Goal: Transaction & Acquisition: Purchase product/service

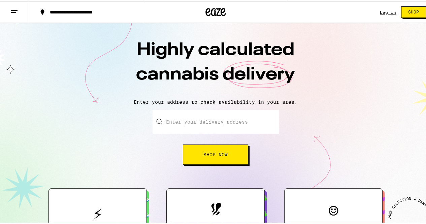
click at [11, 12] on icon at bounding box center [14, 10] width 8 height 8
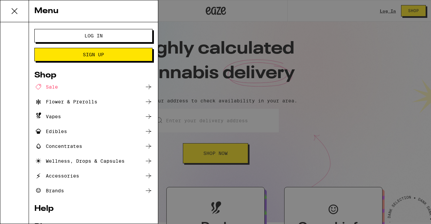
click at [46, 87] on div "Sale" at bounding box center [46, 87] width 24 height 8
